Goal: Book appointment/travel/reservation

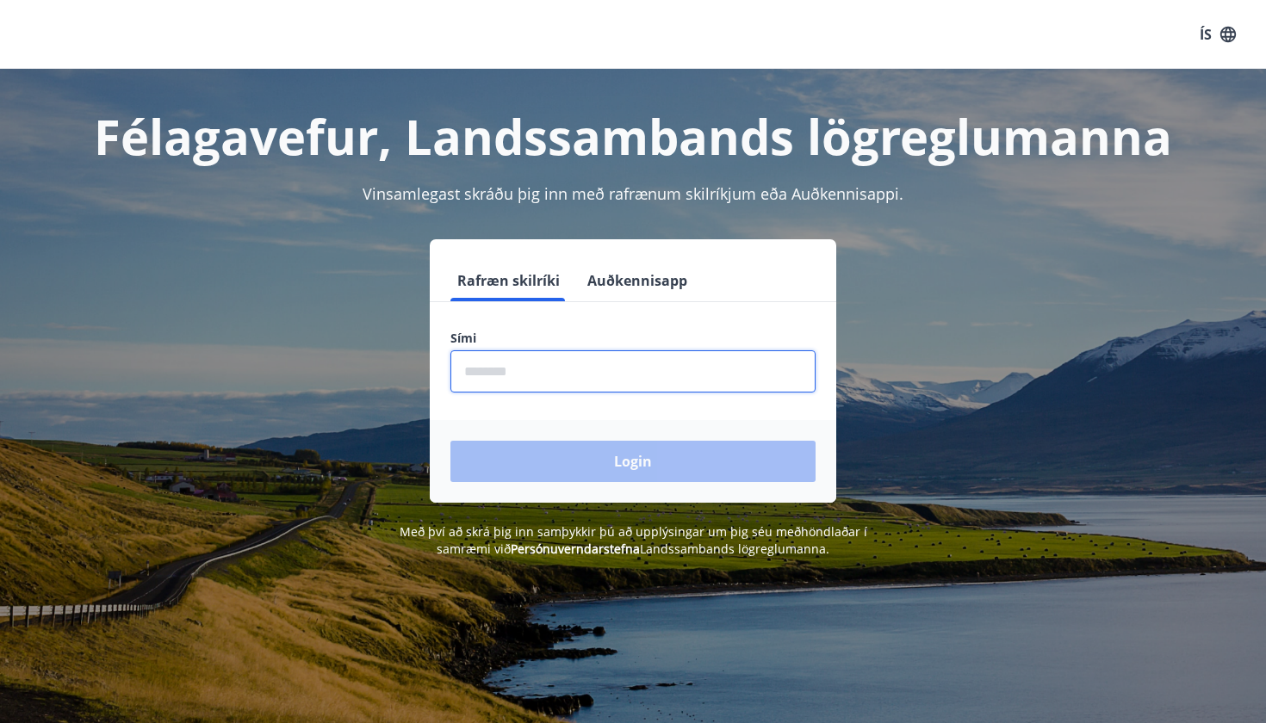
click at [554, 388] on input "phone" at bounding box center [632, 371] width 365 height 42
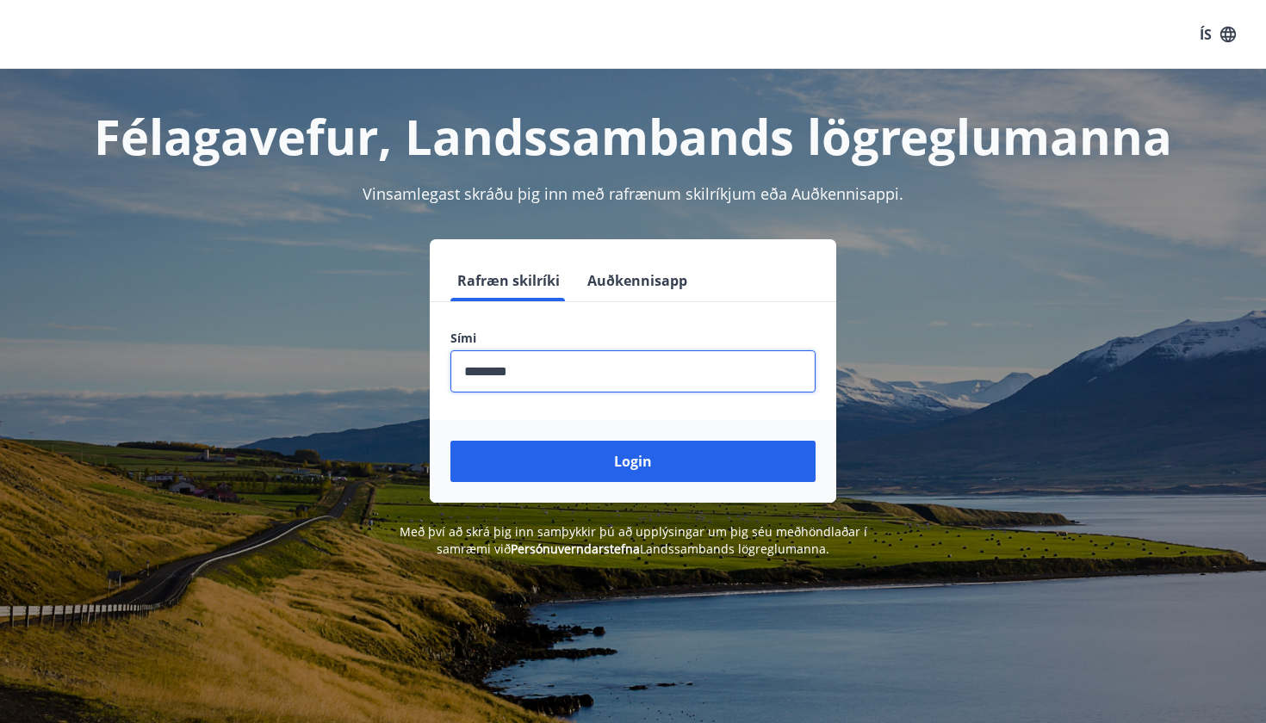
type input "********"
click at [633, 461] on button "Login" at bounding box center [632, 461] width 365 height 41
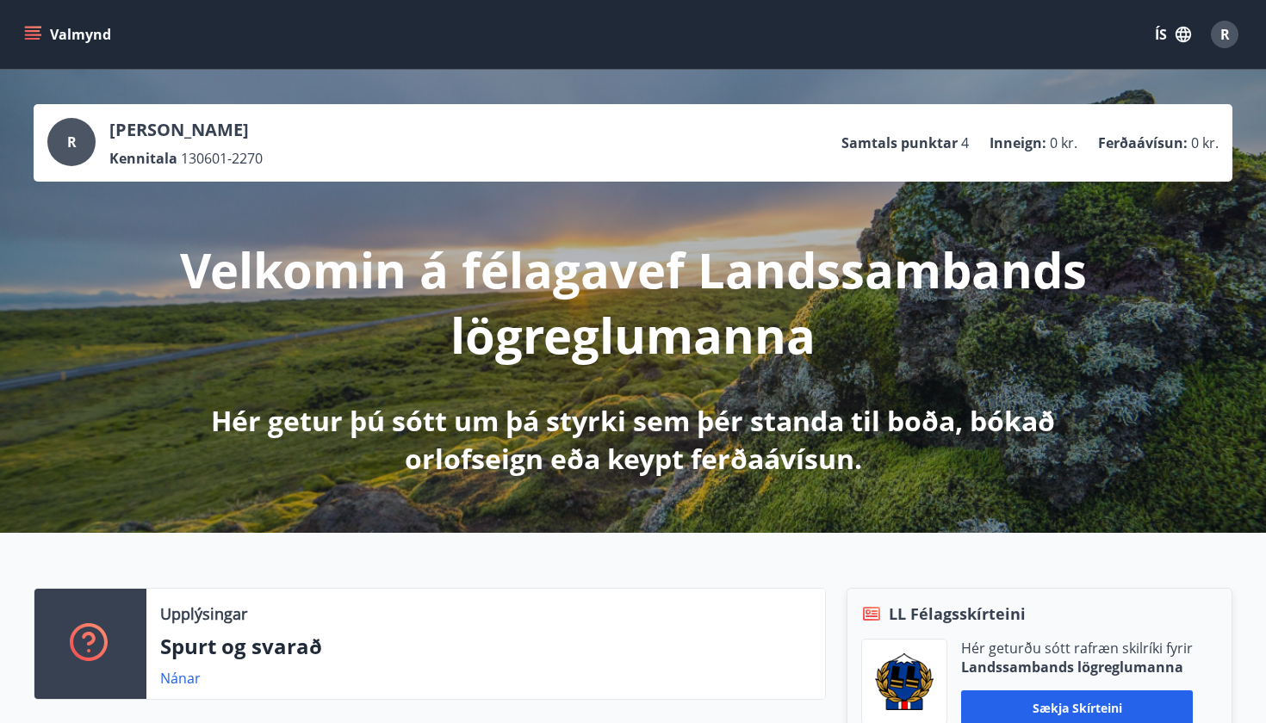
click at [32, 36] on icon "menu" at bounding box center [32, 34] width 17 height 17
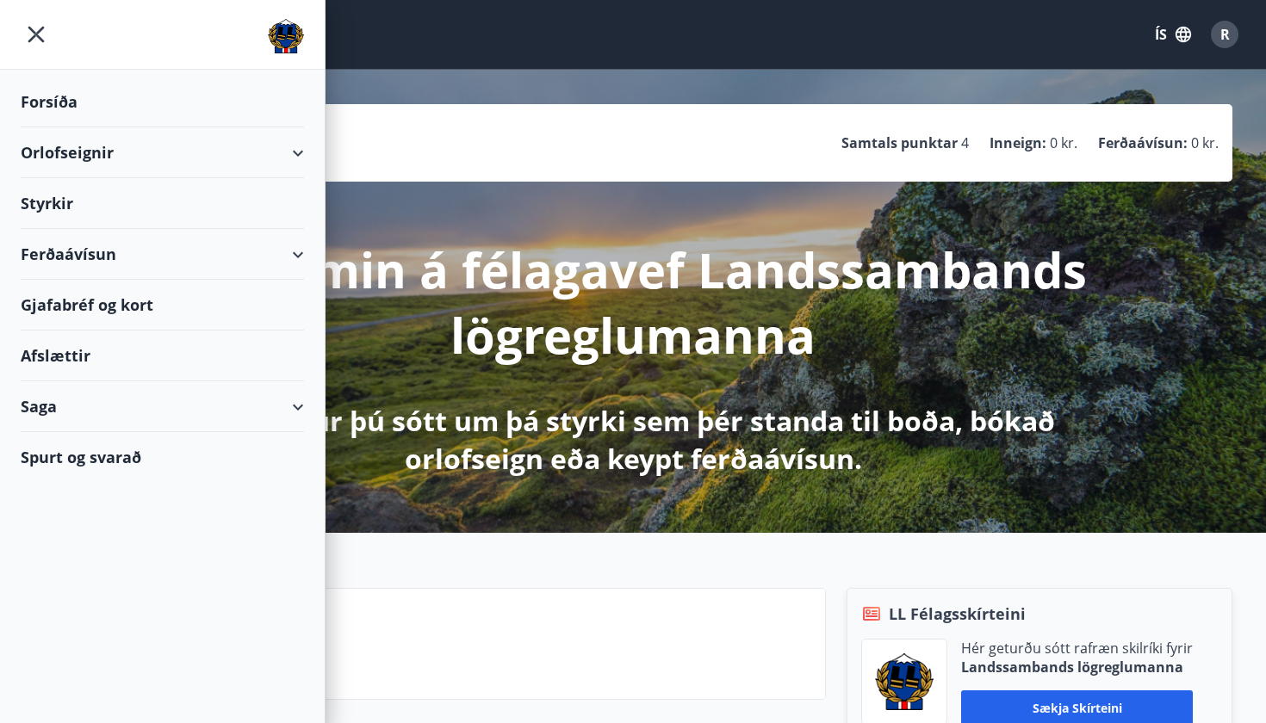
click at [171, 257] on div "Ferðaávísun" at bounding box center [162, 254] width 283 height 51
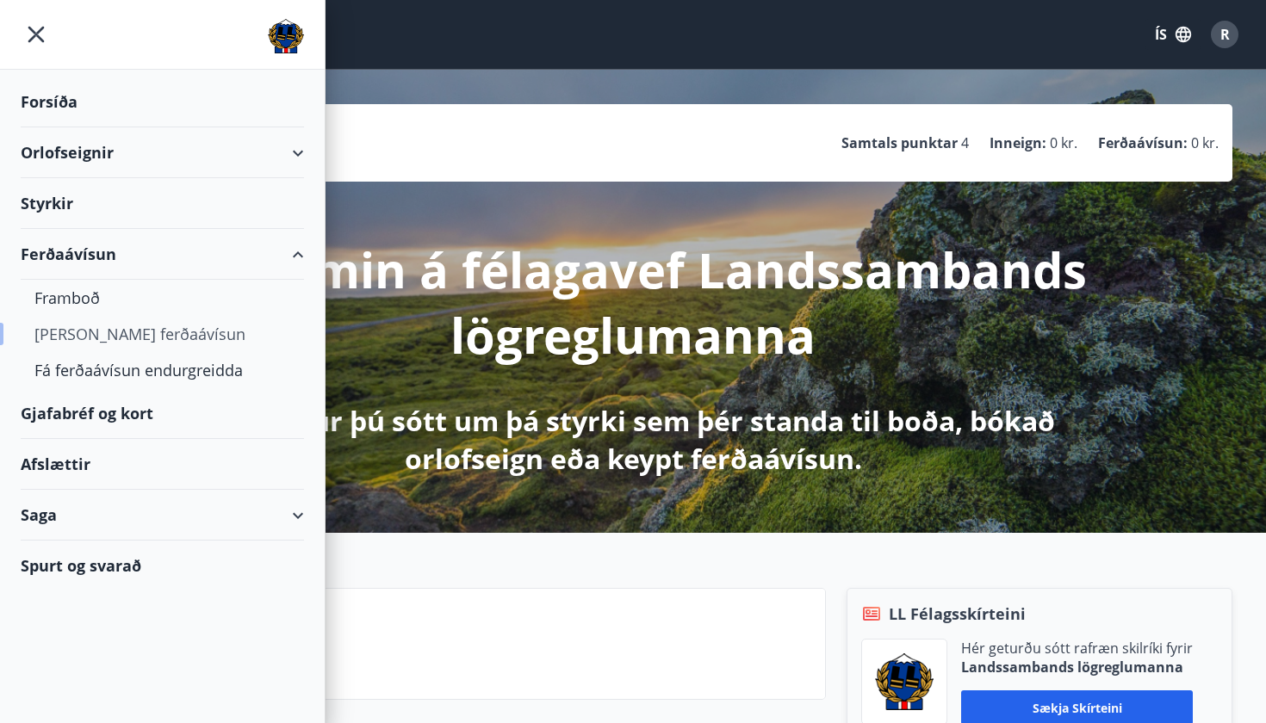
click at [84, 332] on div "[PERSON_NAME] ferðaávísun" at bounding box center [162, 334] width 256 height 36
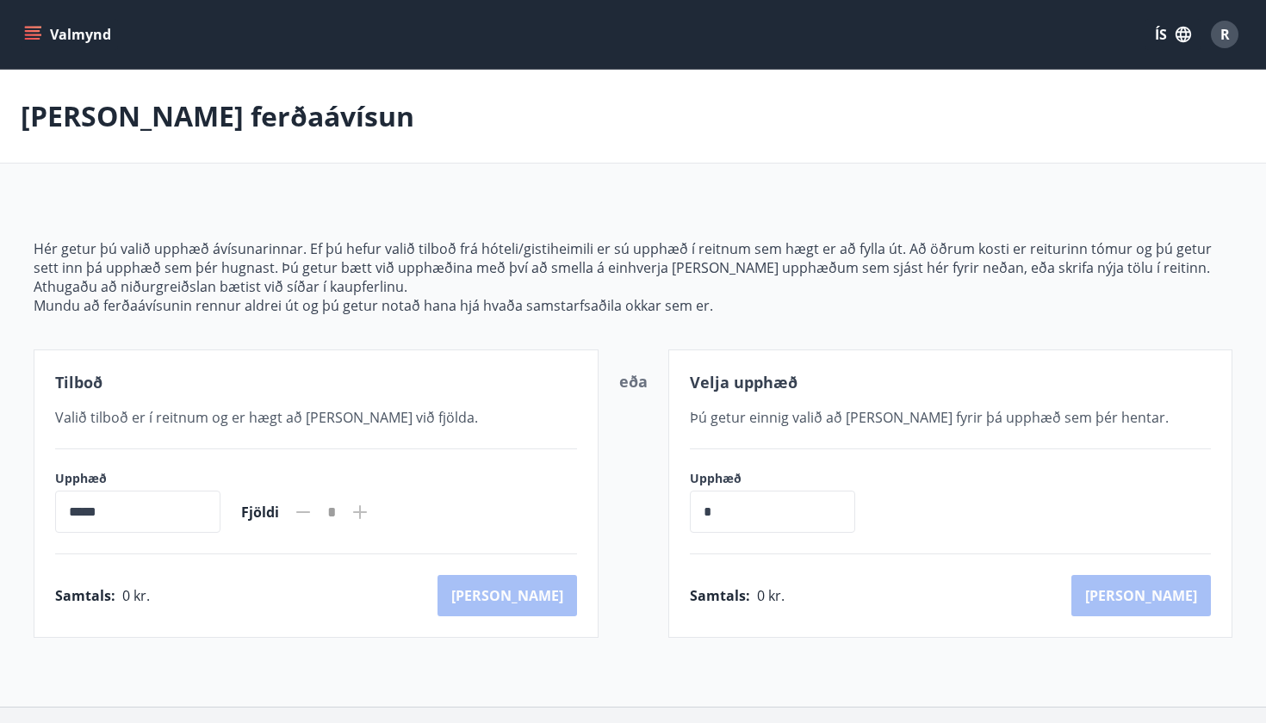
click at [195, 518] on input "*****" at bounding box center [137, 512] width 165 height 42
click at [45, 17] on div "Valmynd ÍS R" at bounding box center [633, 34] width 1224 height 41
click at [45, 34] on button "Valmynd" at bounding box center [69, 34] width 97 height 31
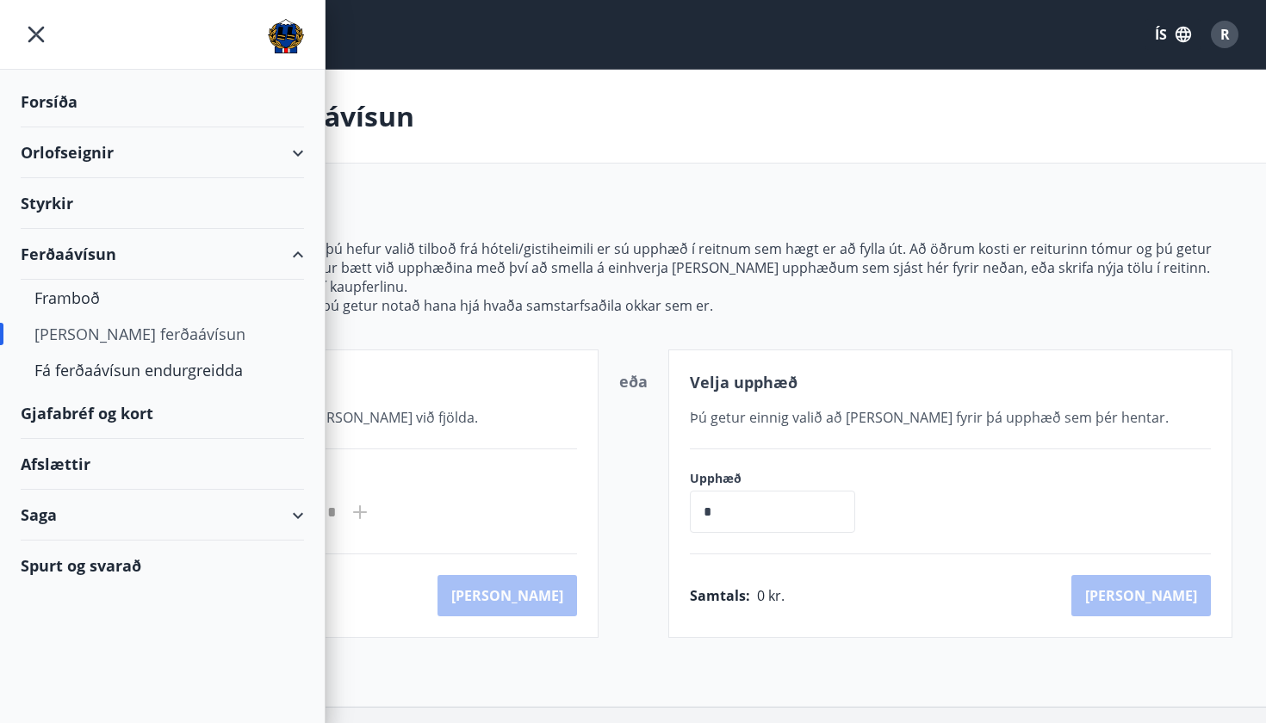
click at [117, 417] on div "Gjafabréf og kort" at bounding box center [162, 413] width 283 height 51
click at [105, 415] on div "Gjafabréf og kort" at bounding box center [162, 413] width 283 height 51
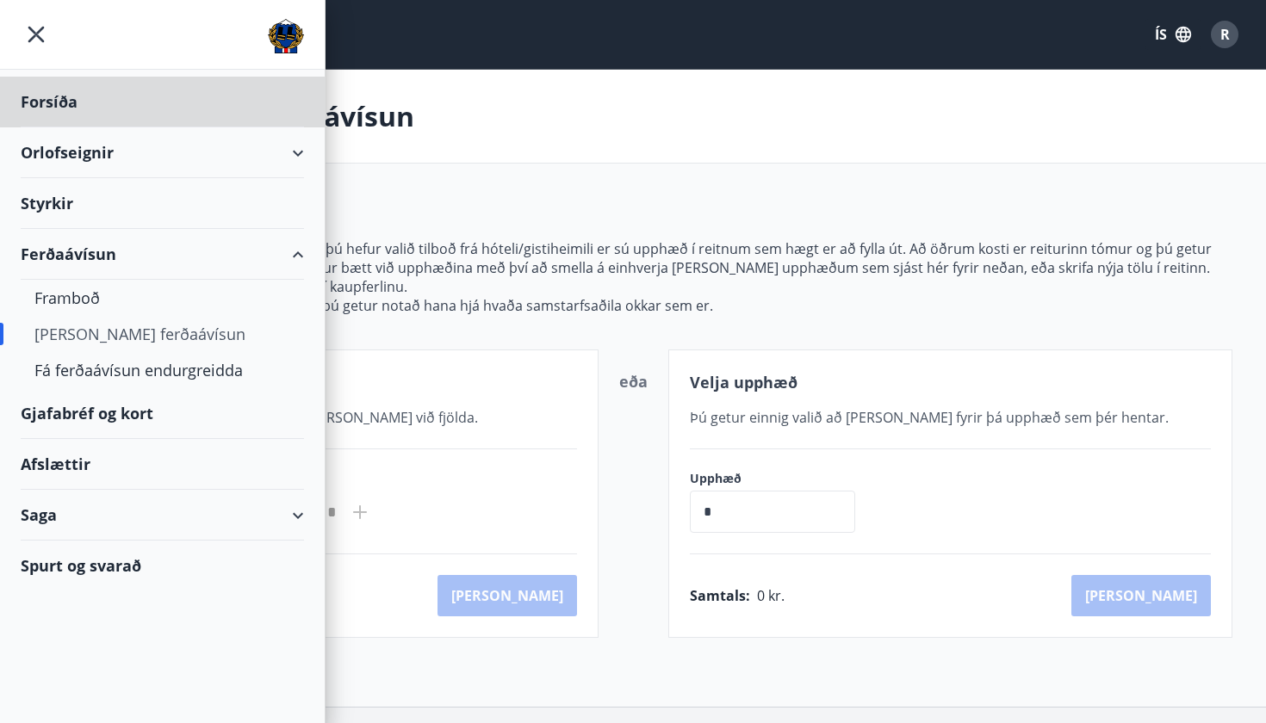
click at [257, 127] on div "Styrkir" at bounding box center [162, 102] width 283 height 51
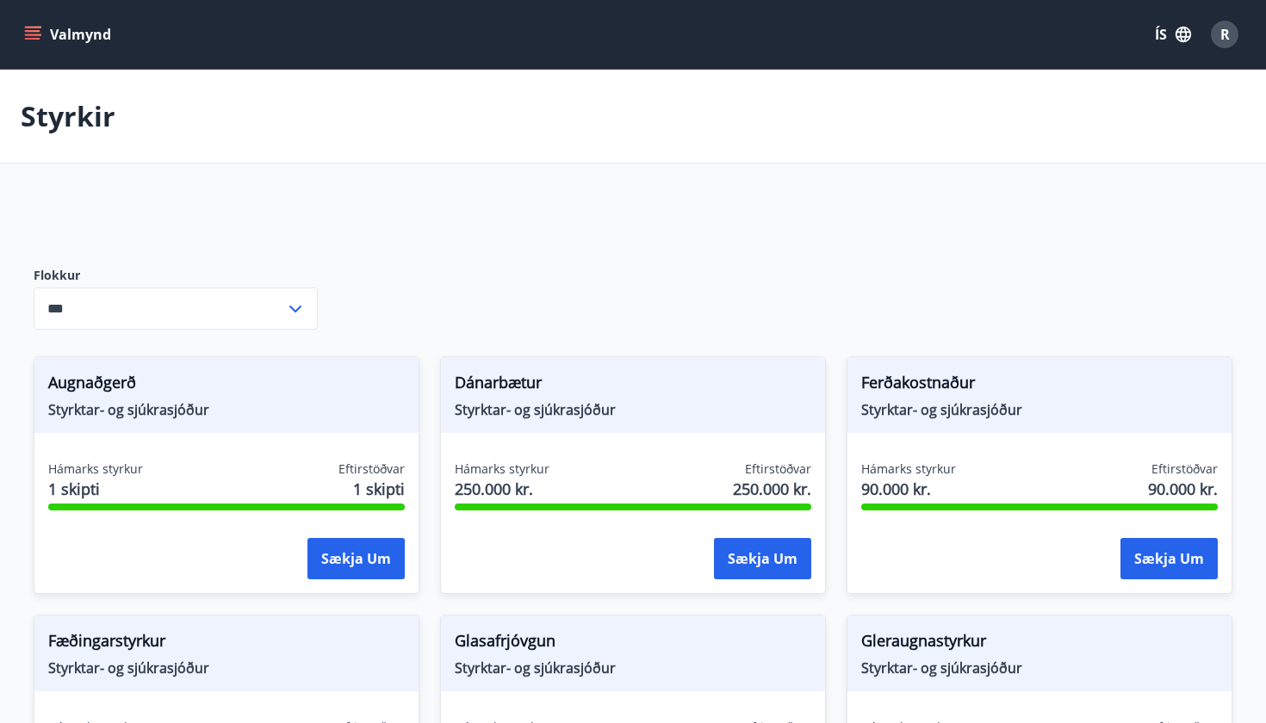
type input "***"
click at [37, 53] on div "Valmynd ÍS R" at bounding box center [633, 34] width 1224 height 41
click at [35, 34] on icon "menu" at bounding box center [32, 34] width 17 height 17
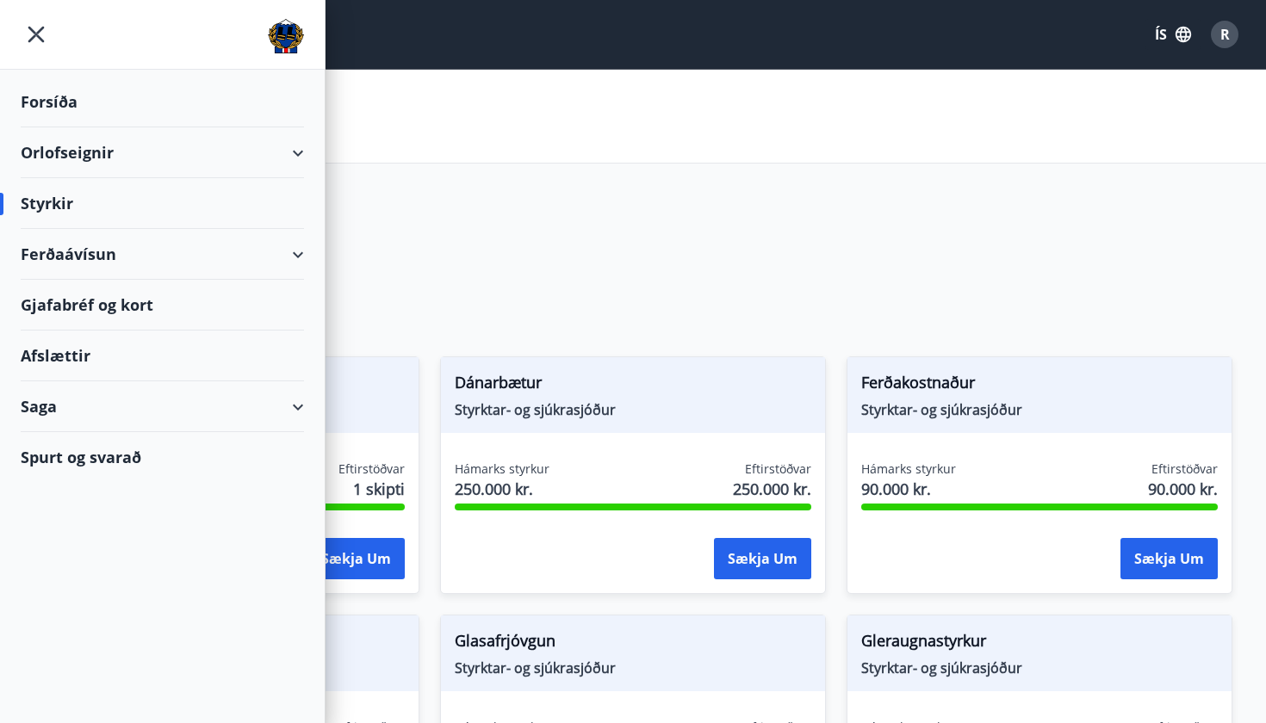
click at [296, 156] on div "Orlofseignir" at bounding box center [162, 152] width 283 height 51
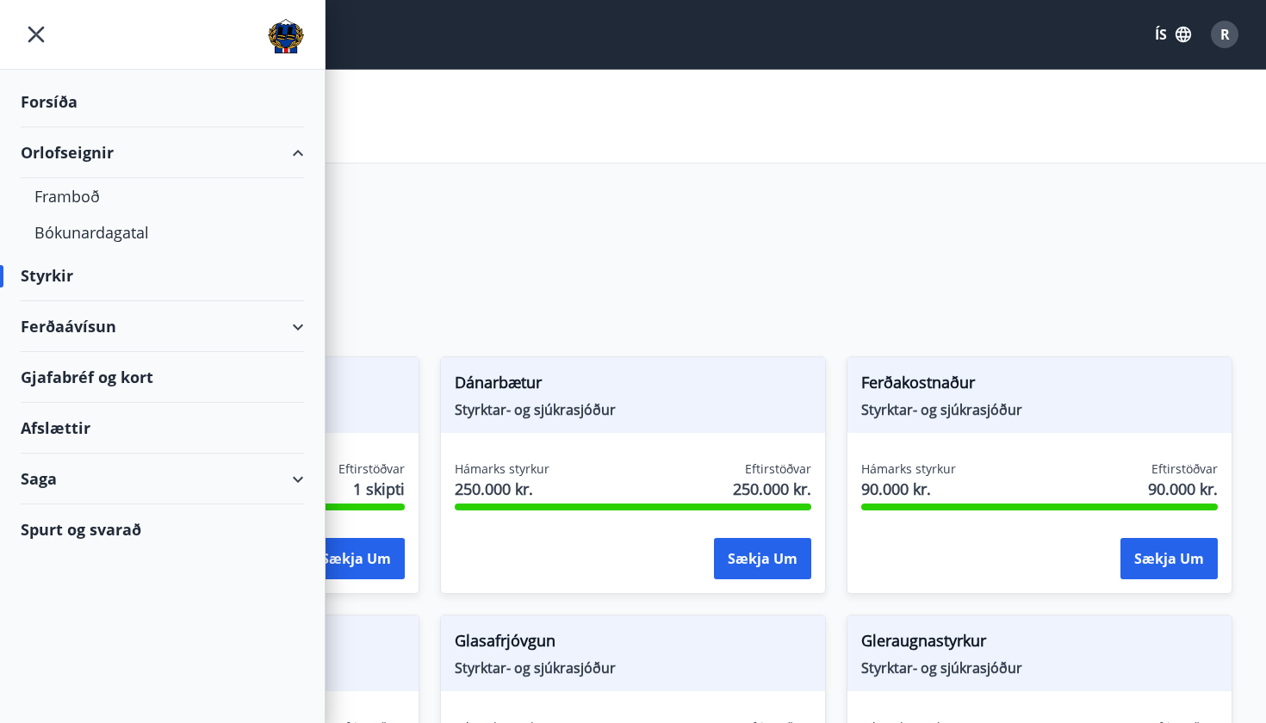
click at [88, 146] on div "Orlofseignir" at bounding box center [162, 152] width 283 height 51
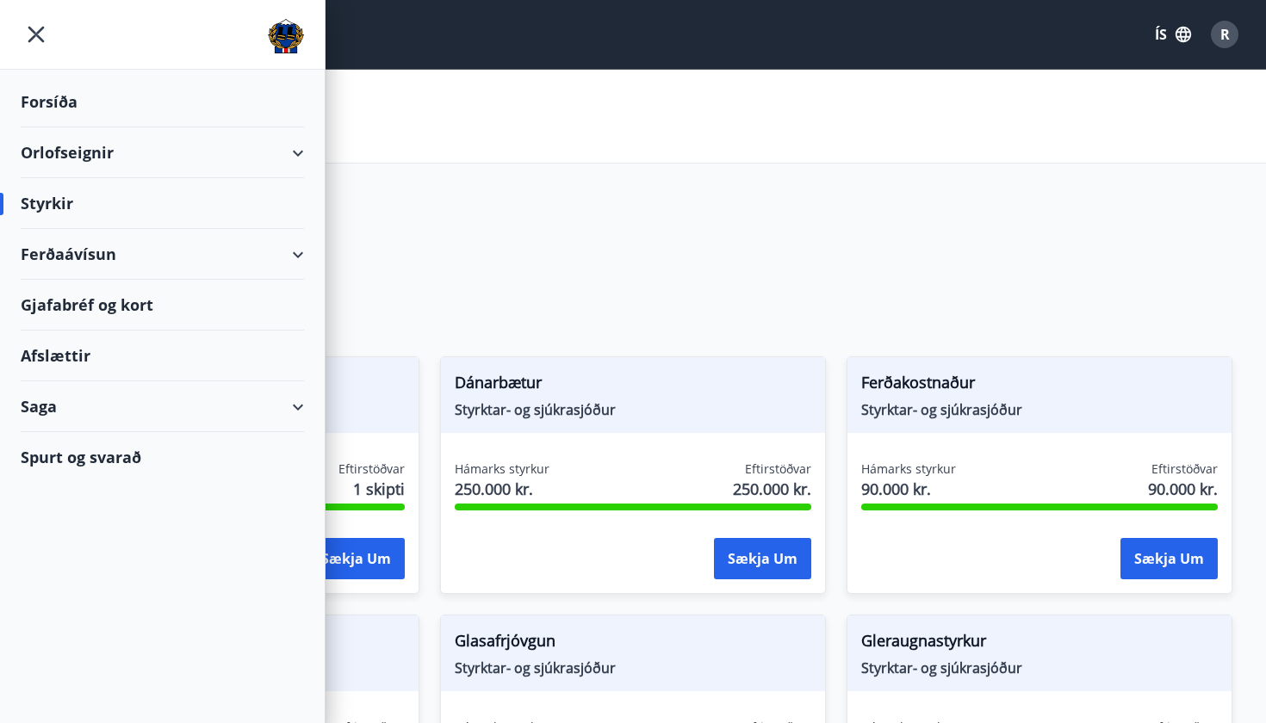
click at [80, 162] on div "Orlofseignir" at bounding box center [162, 152] width 283 height 51
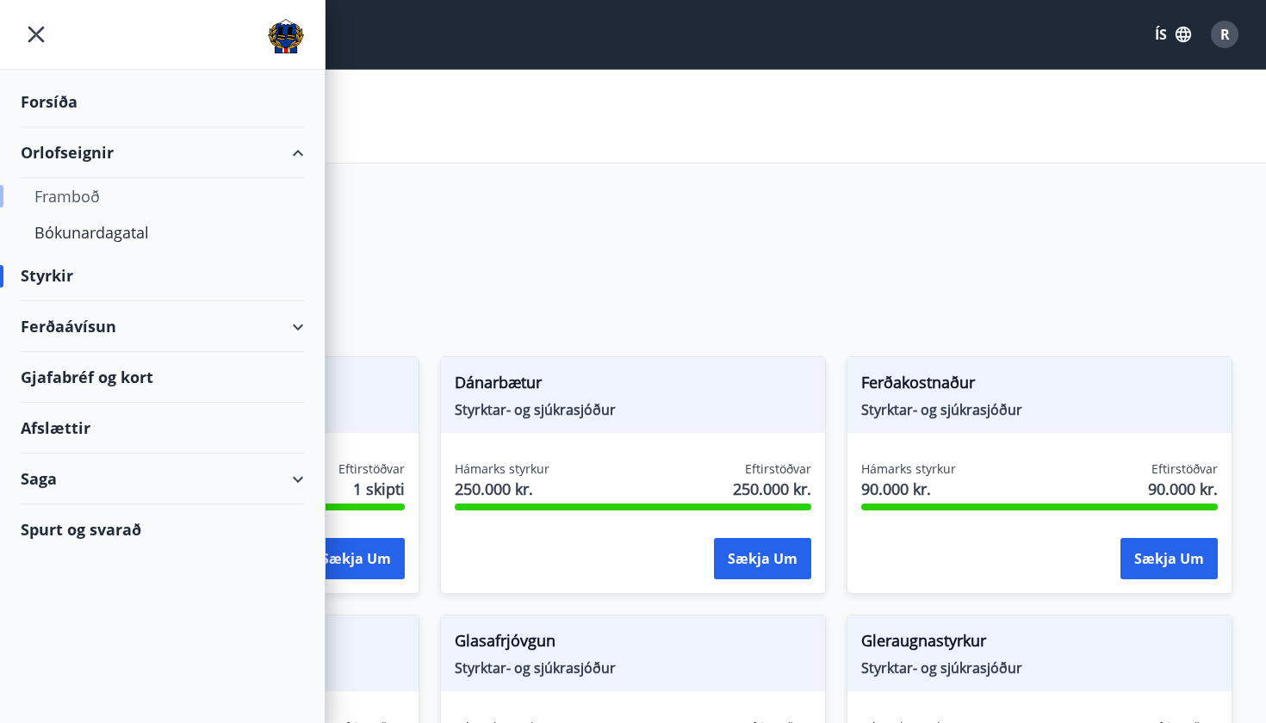
click at [79, 194] on div "Framboð" at bounding box center [162, 196] width 256 height 36
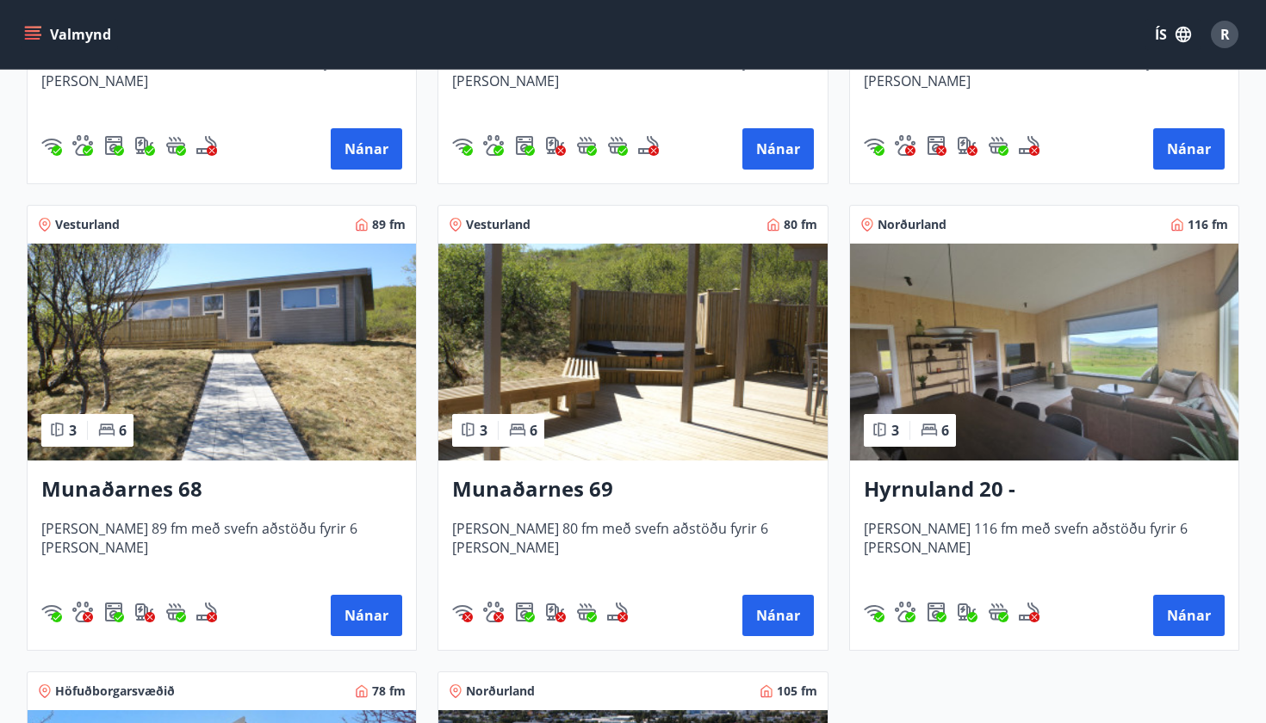
scroll to position [712, 0]
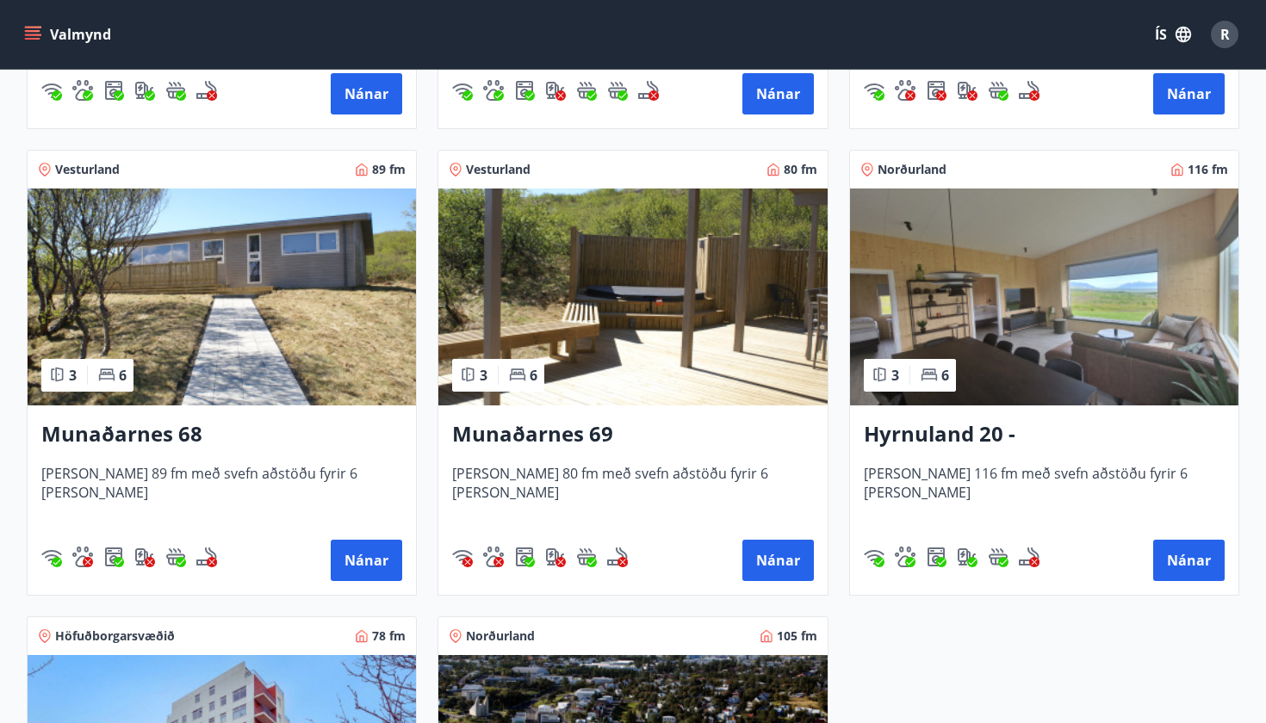
click at [1088, 476] on span "[PERSON_NAME] 116 fm með svefn aðstöðu fyrir 6 [PERSON_NAME]" at bounding box center [1044, 492] width 361 height 57
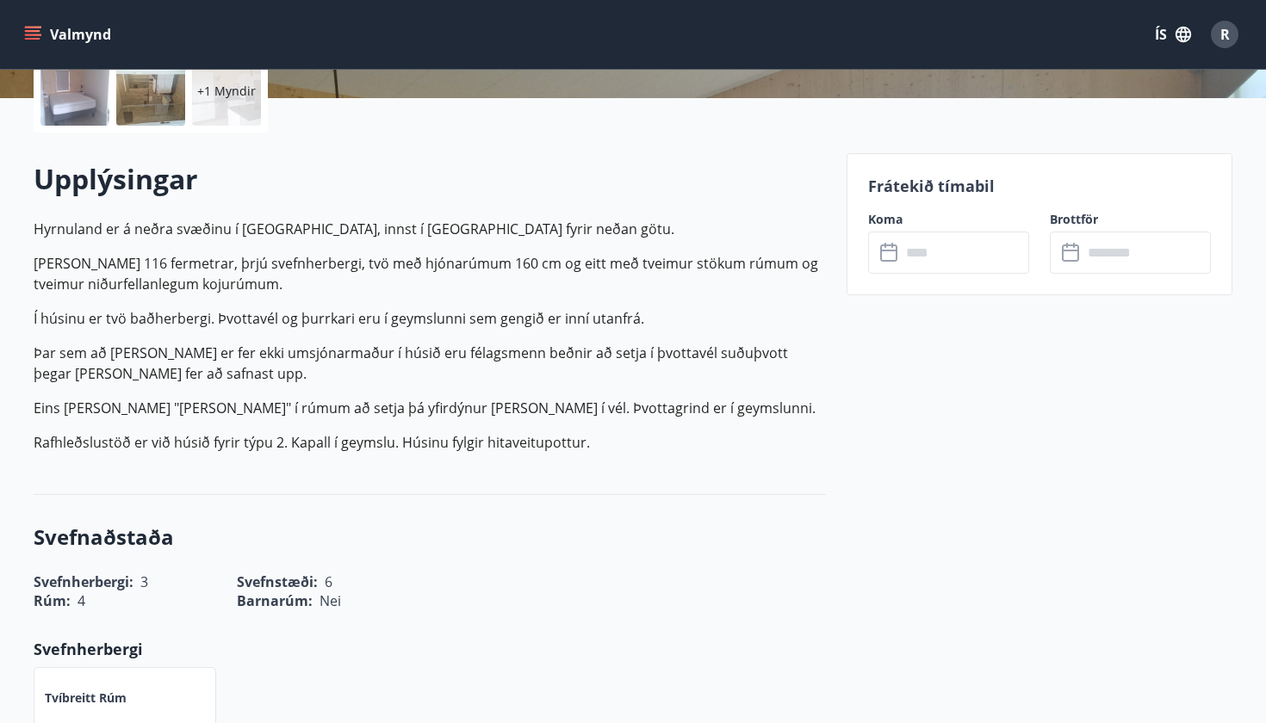
scroll to position [425, 0]
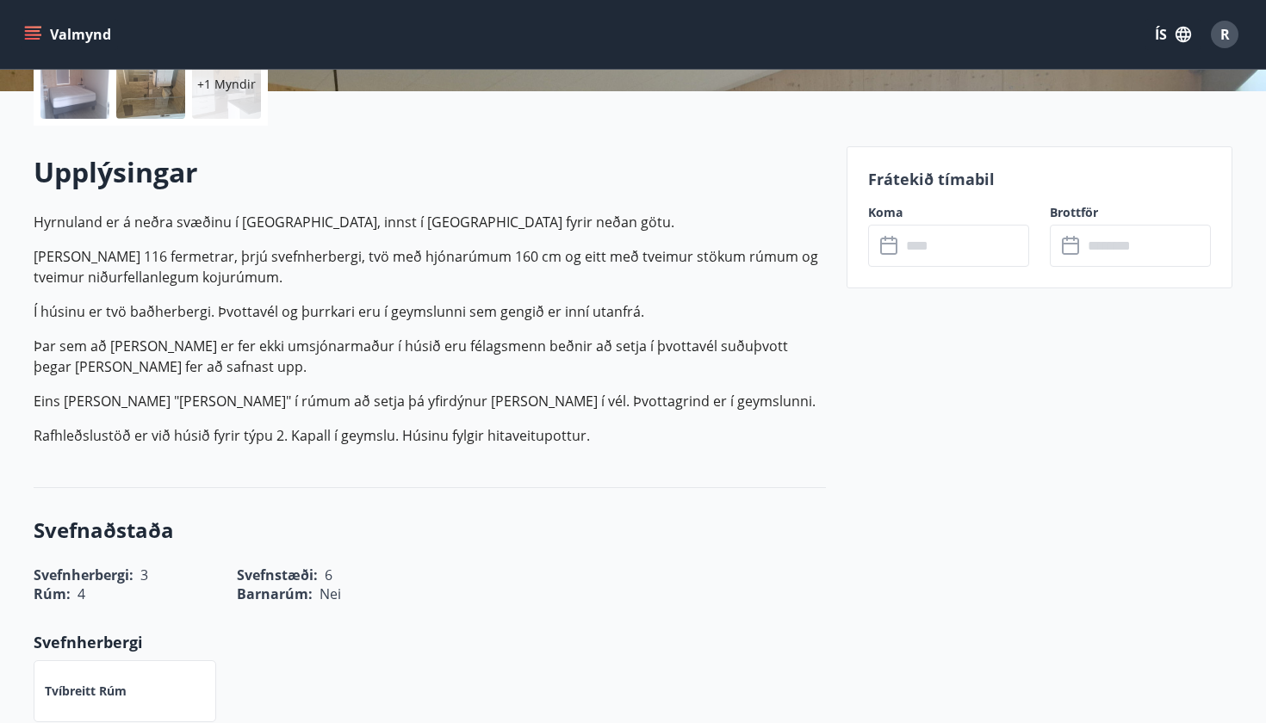
click at [880, 249] on icon at bounding box center [888, 246] width 17 height 17
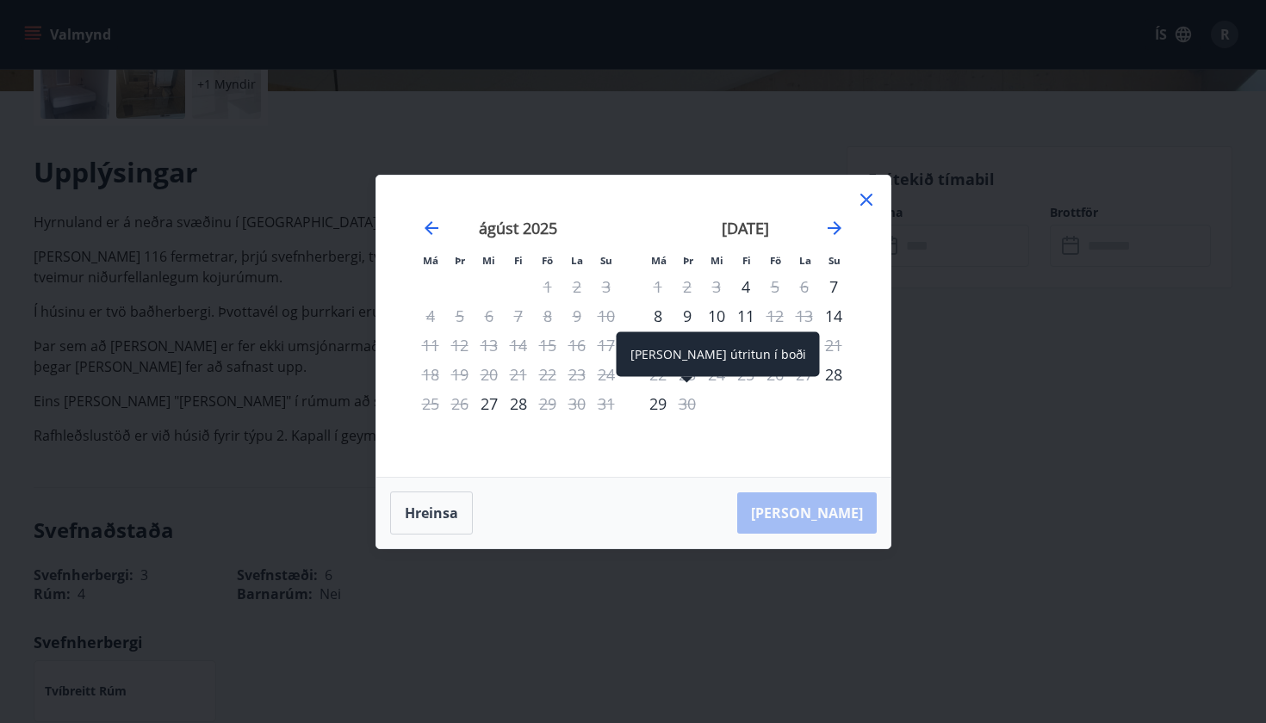
click at [686, 401] on div "30" at bounding box center [686, 403] width 29 height 29
click at [833, 214] on div "[DATE]" at bounding box center [745, 234] width 205 height 76
click at [833, 220] on icon "Move forward to switch to the next month." at bounding box center [834, 228] width 21 height 21
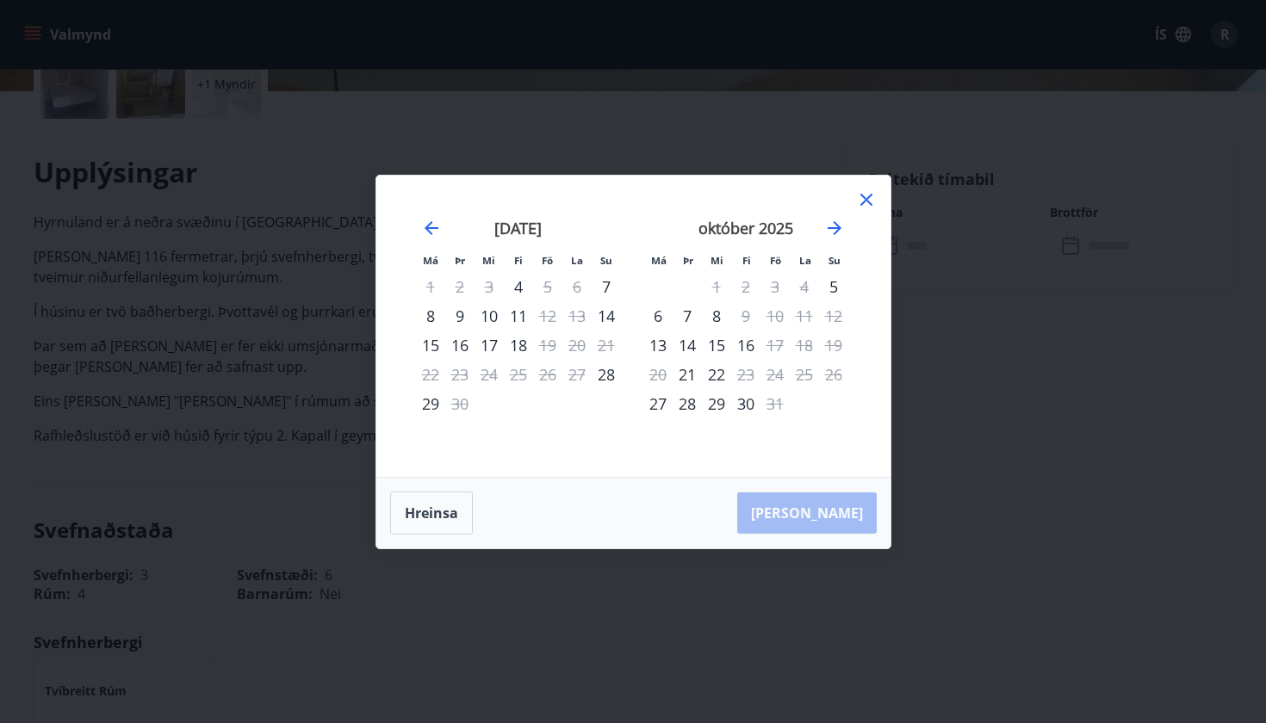
click at [874, 205] on icon at bounding box center [866, 199] width 21 height 21
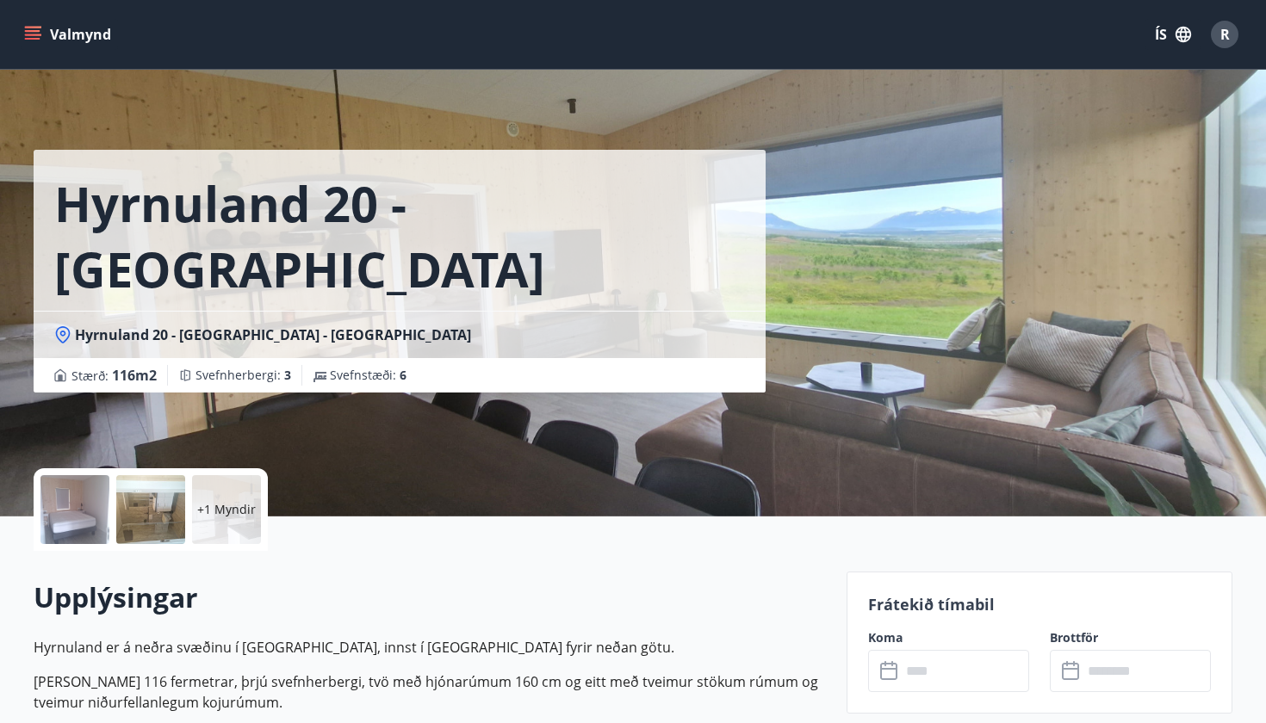
scroll to position [0, 0]
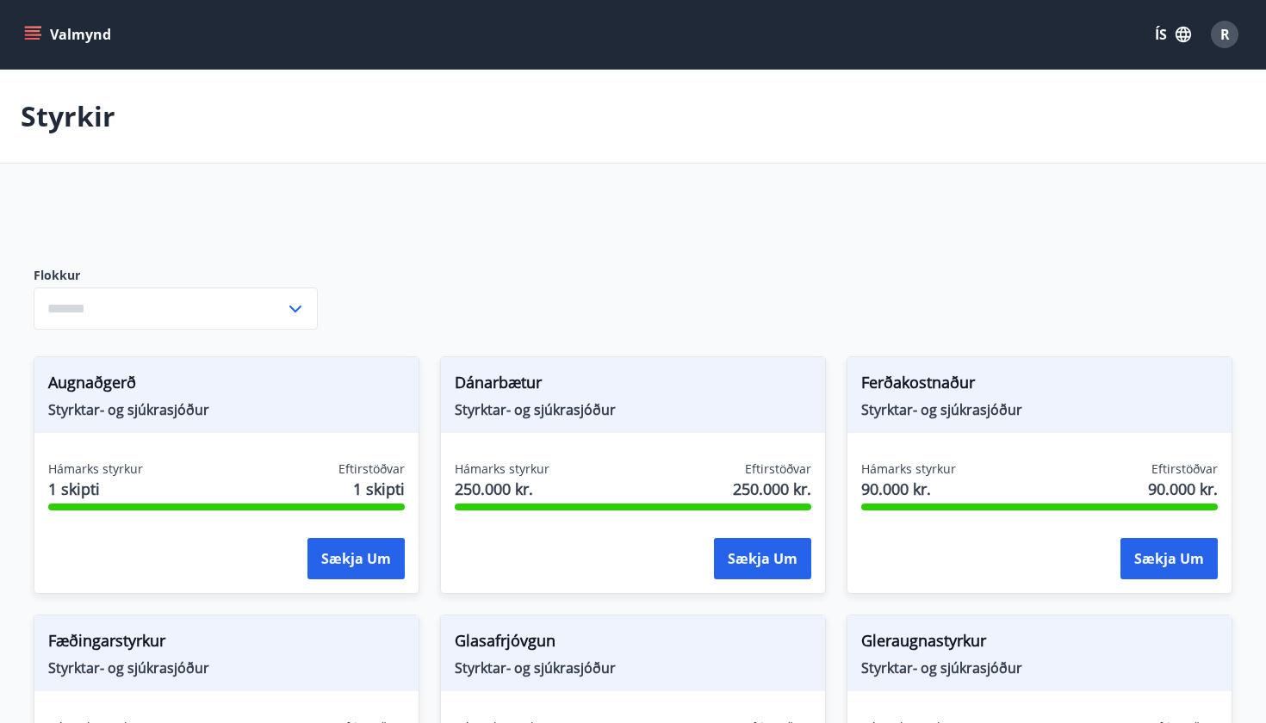
type input "***"
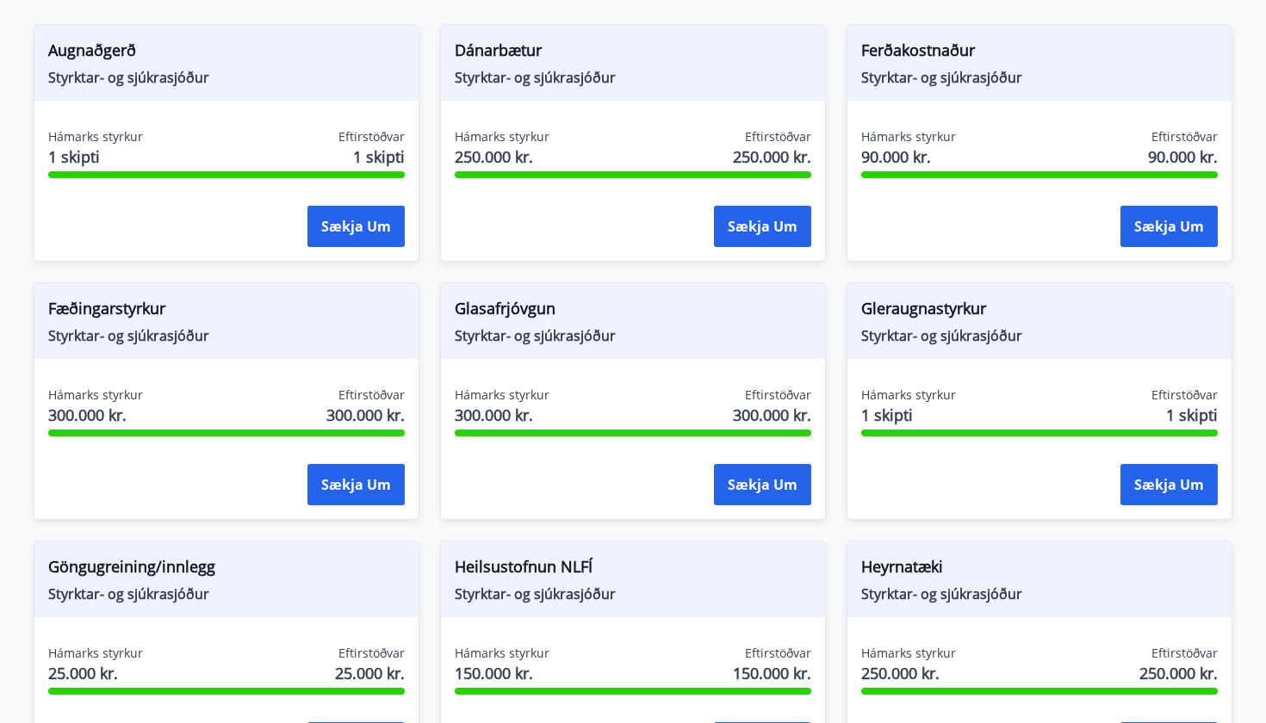
scroll to position [670, 0]
